Goal: Information Seeking & Learning: Compare options

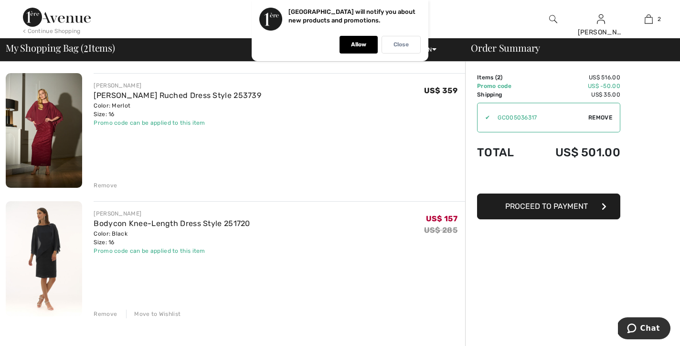
click at [406, 43] on p "Close" at bounding box center [400, 44] width 15 height 7
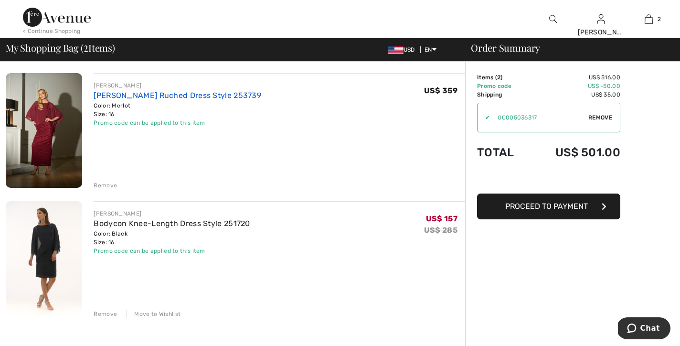
click at [206, 98] on link "[PERSON_NAME] Ruched Dress Style 253739" at bounding box center [178, 95] width 168 height 9
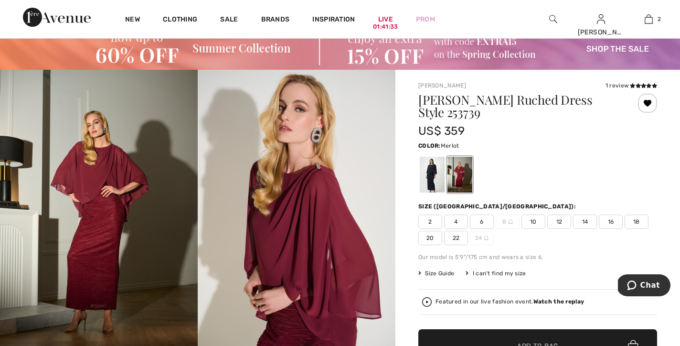
scroll to position [35, 0]
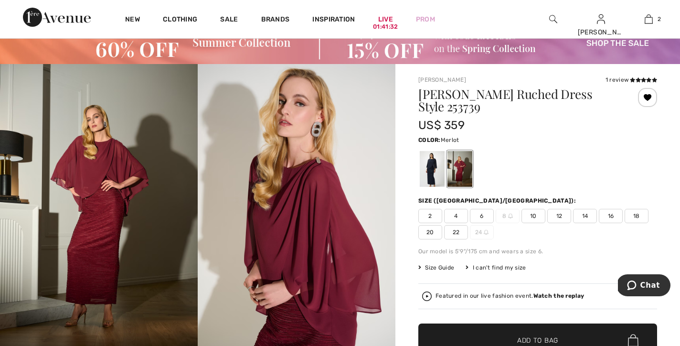
click at [553, 294] on strong "Watch the replay" at bounding box center [558, 295] width 51 height 7
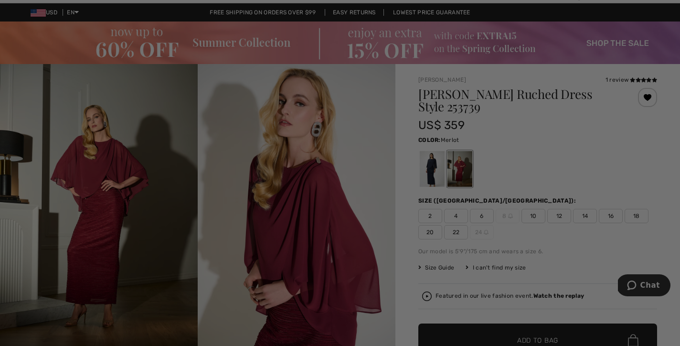
scroll to position [0, 0]
checkbox input "true"
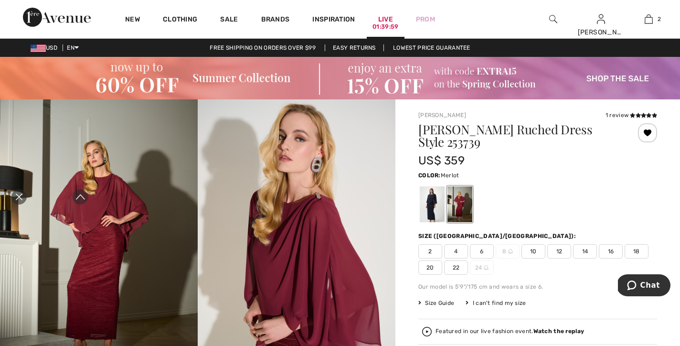
click at [386, 15] on link "Live 01:39:59" at bounding box center [385, 19] width 15 height 10
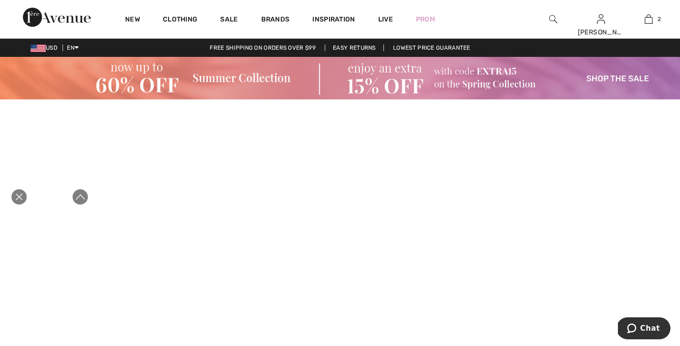
click at [20, 193] on icon "Close live curation" at bounding box center [18, 196] width 11 height 11
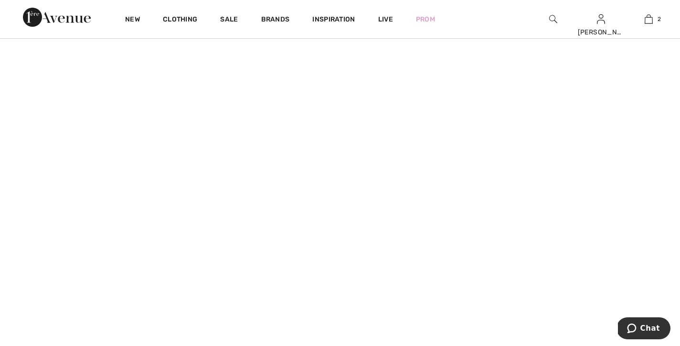
scroll to position [628, 0]
click at [21, 195] on icon "Close live curation" at bounding box center [18, 196] width 11 height 11
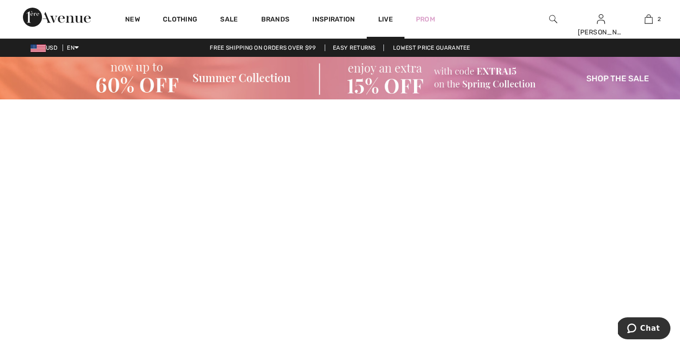
scroll to position [0, 0]
click at [554, 20] on img at bounding box center [553, 18] width 8 height 11
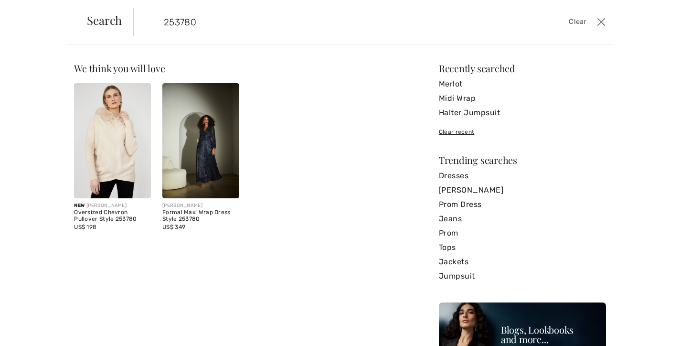
type input "253780"
click at [218, 174] on img at bounding box center [200, 140] width 77 height 115
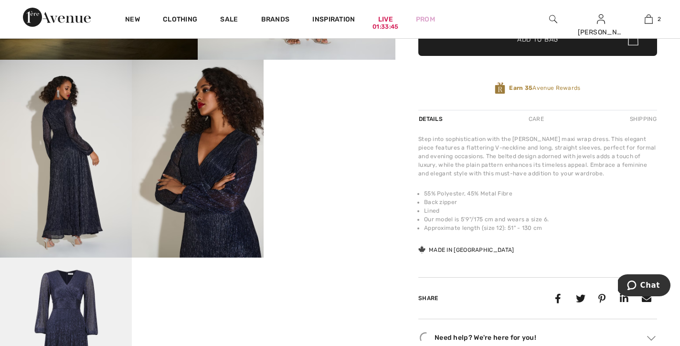
scroll to position [336, 0]
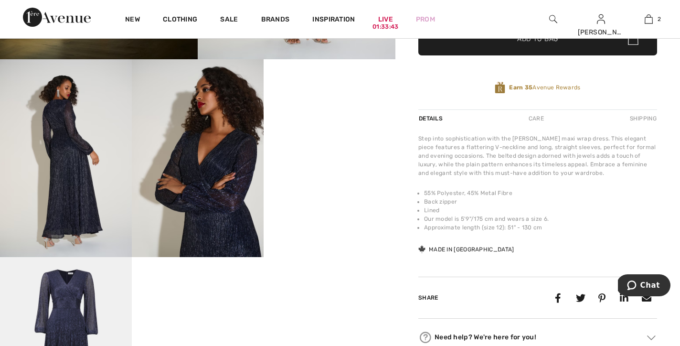
click at [340, 125] on video "Your browser does not support the video tag." at bounding box center [329, 92] width 132 height 66
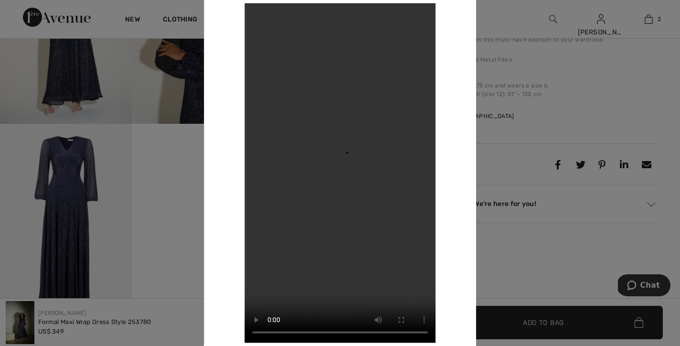
scroll to position [475, 0]
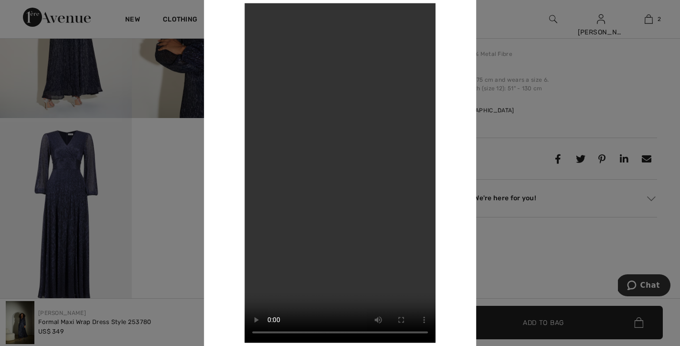
click at [179, 225] on div at bounding box center [340, 173] width 680 height 346
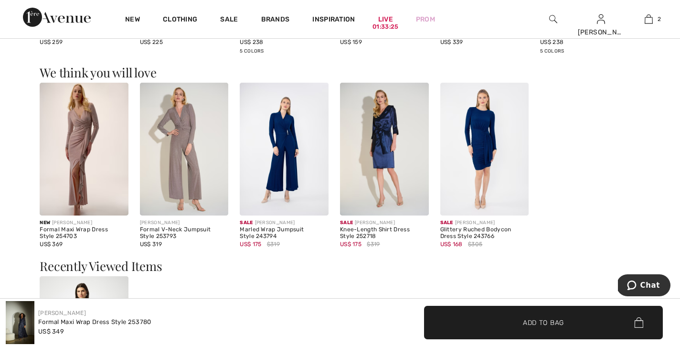
scroll to position [969, 0]
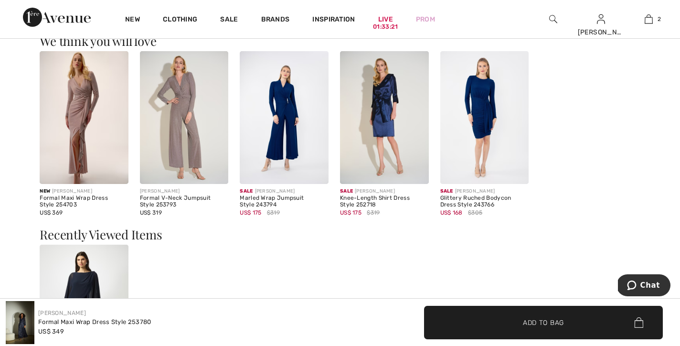
click at [83, 122] on img at bounding box center [84, 117] width 89 height 133
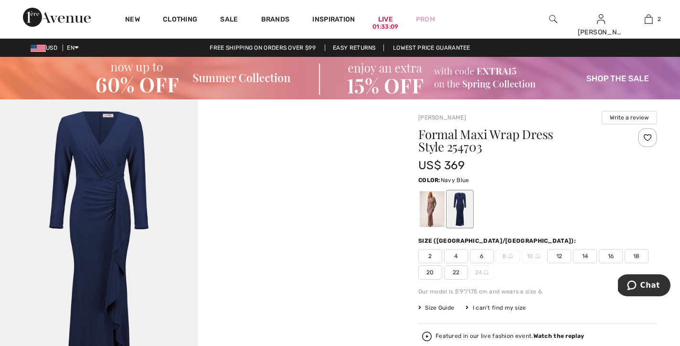
click at [459, 215] on div at bounding box center [459, 209] width 25 height 36
click at [104, 188] on img at bounding box center [99, 247] width 198 height 296
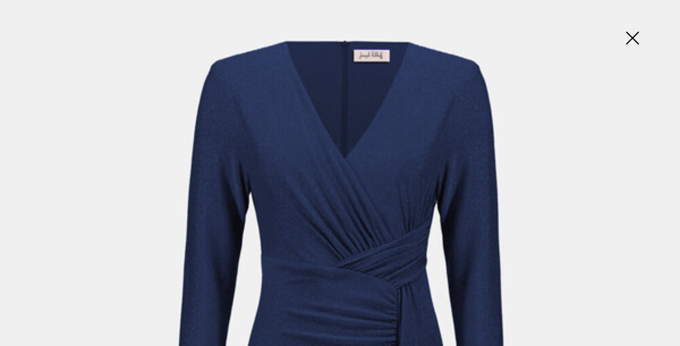
click at [629, 44] on img at bounding box center [632, 38] width 48 height 49
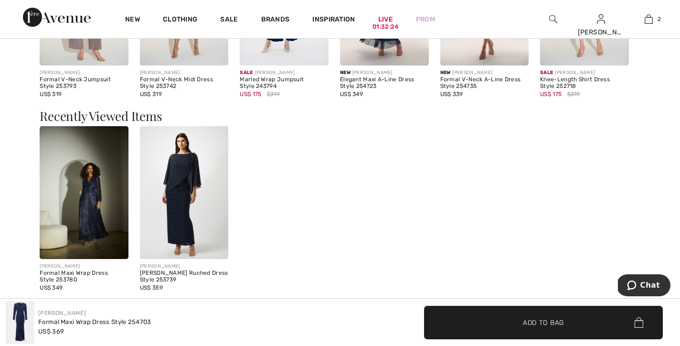
scroll to position [1009, 0]
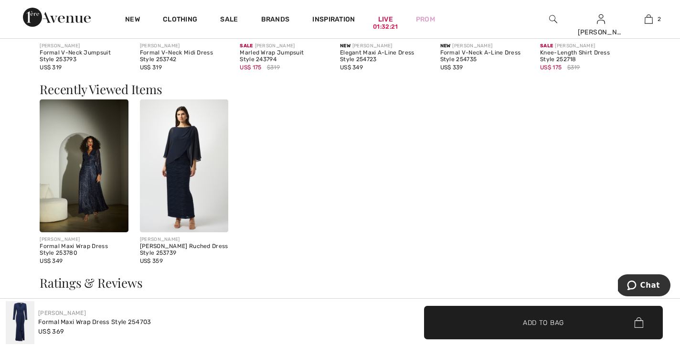
click at [203, 164] on img at bounding box center [184, 165] width 89 height 133
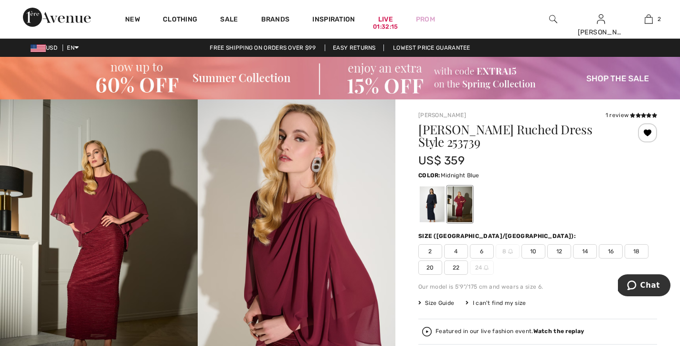
click at [429, 209] on div at bounding box center [431, 204] width 25 height 36
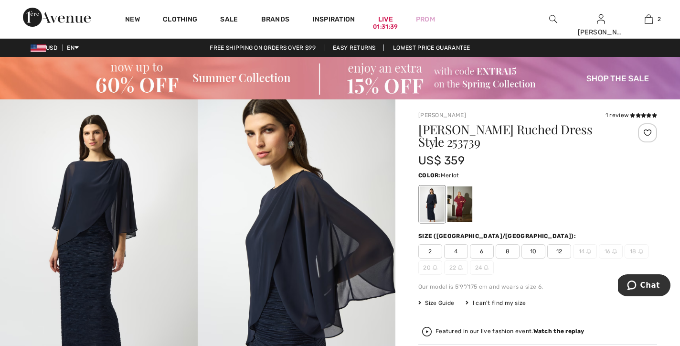
click at [469, 207] on div at bounding box center [459, 204] width 25 height 36
